Goal: Information Seeking & Learning: Learn about a topic

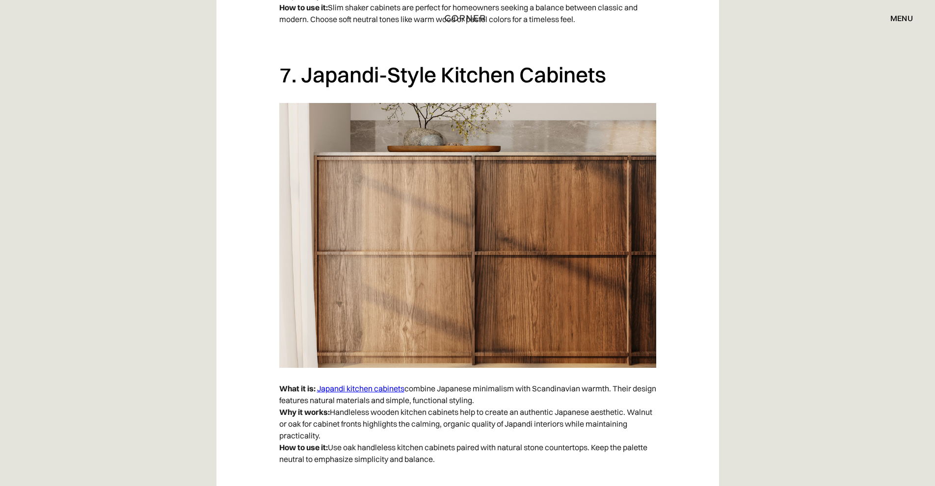
scroll to position [3387, 0]
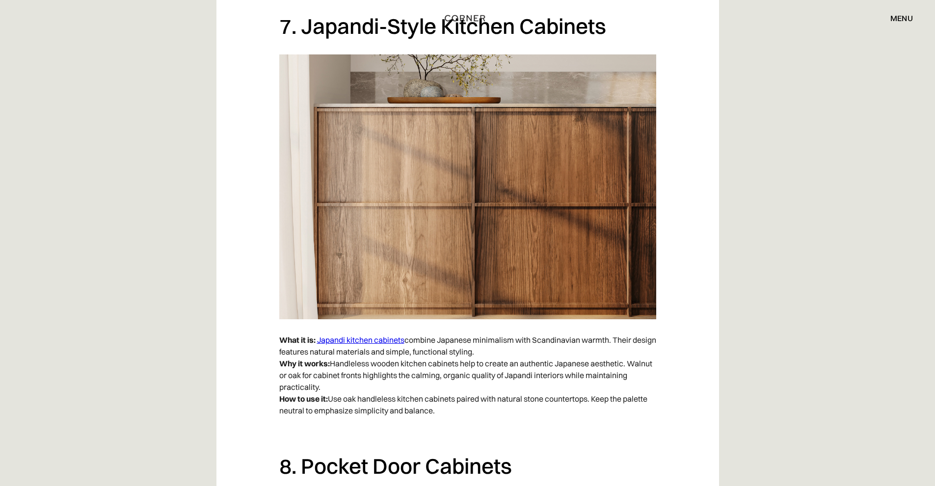
click at [379, 341] on link "Japandi kitchen cabinets" at bounding box center [360, 340] width 87 height 10
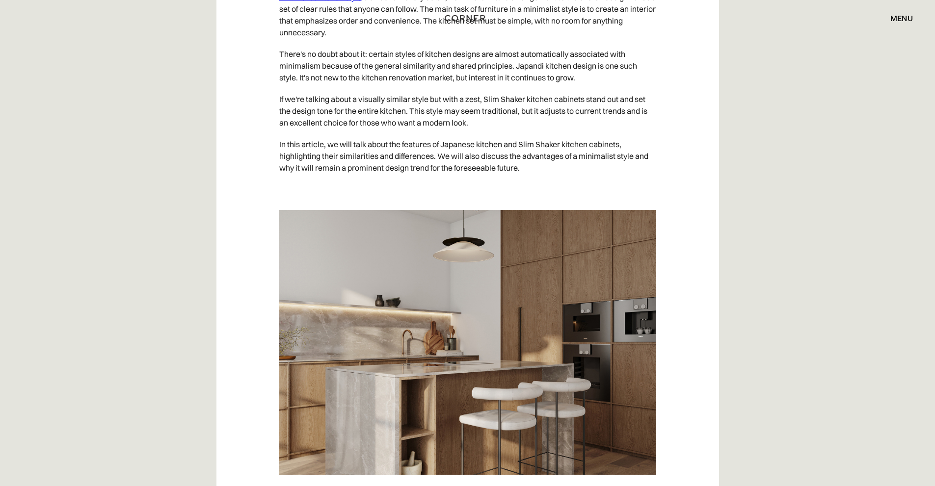
scroll to position [638, 0]
